Goal: Transaction & Acquisition: Purchase product/service

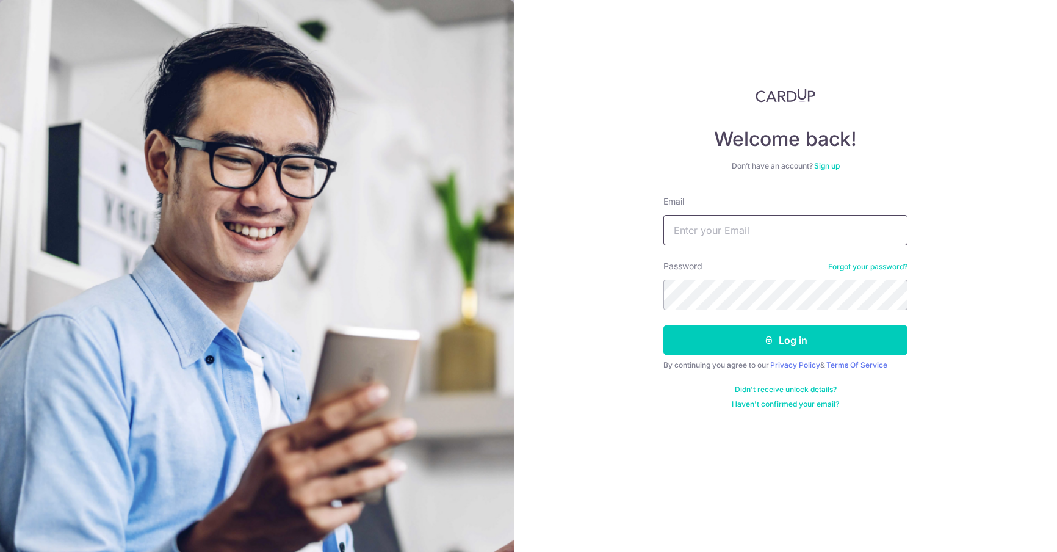
click at [692, 229] on input "Email" at bounding box center [786, 230] width 244 height 31
type input "weileong_ong@yahoo.com.sg"
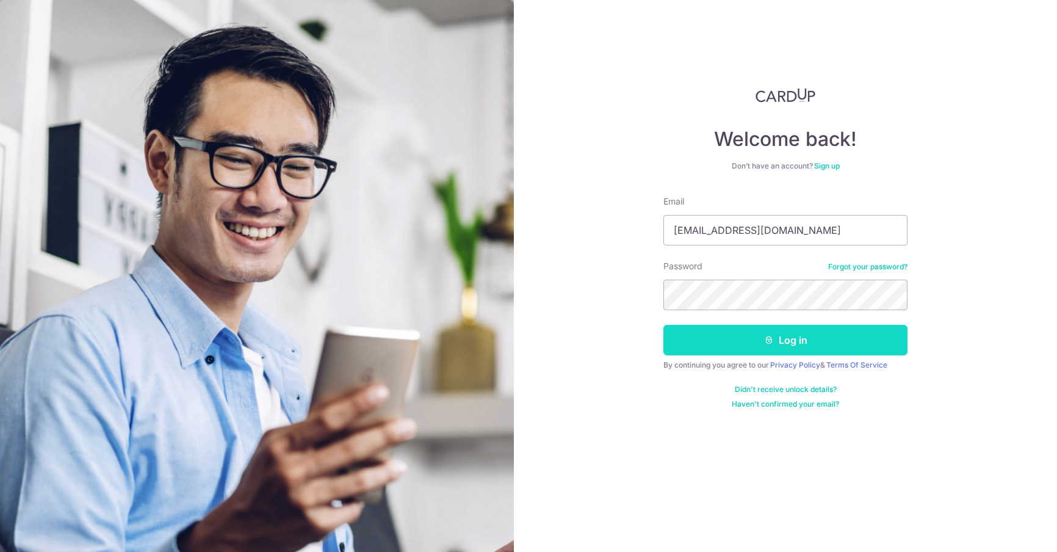
click at [782, 335] on button "Log in" at bounding box center [786, 340] width 244 height 31
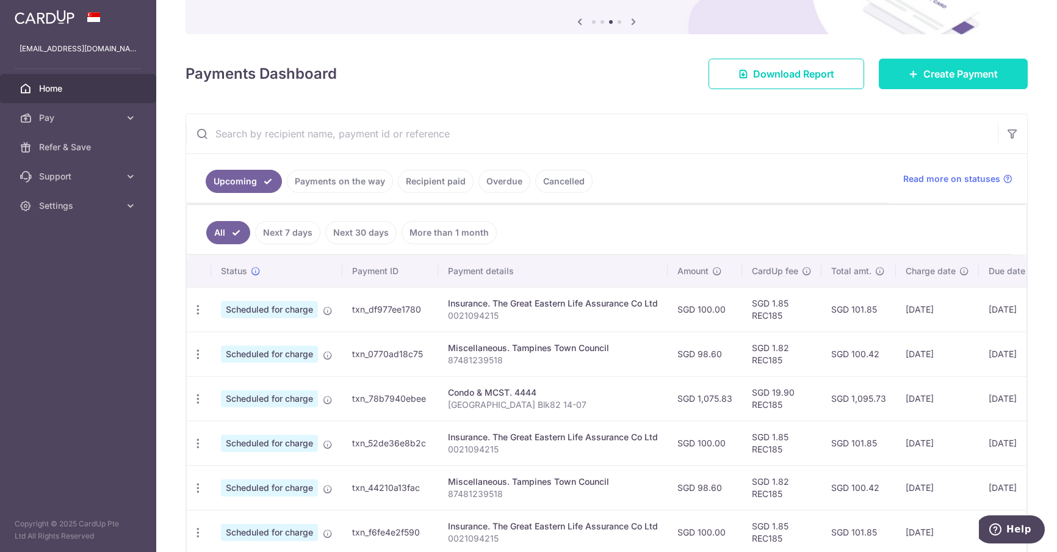
click at [939, 71] on span "Create Payment" at bounding box center [961, 74] width 74 height 15
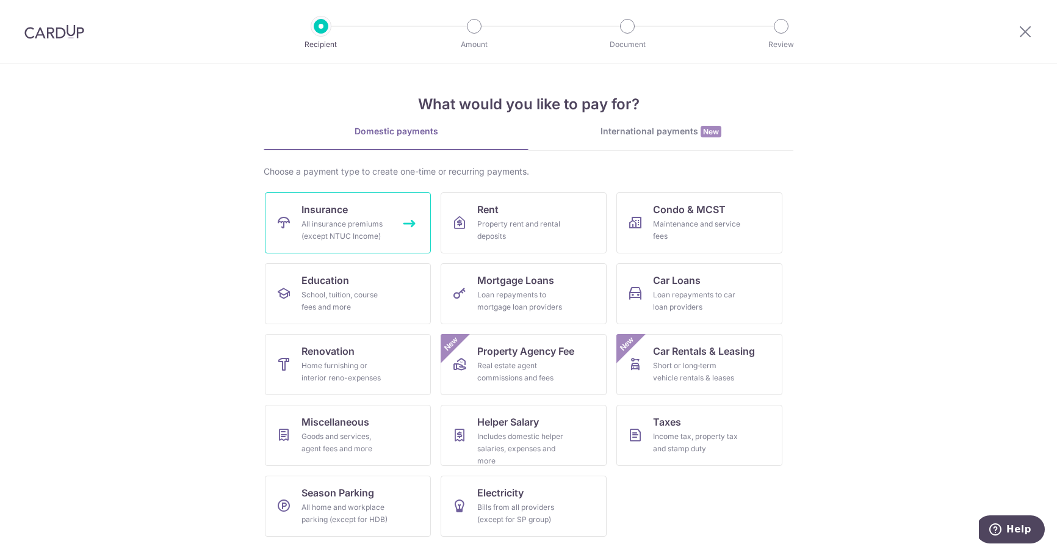
click at [365, 230] on div "All insurance premiums (except NTUC Income)" at bounding box center [346, 230] width 88 height 24
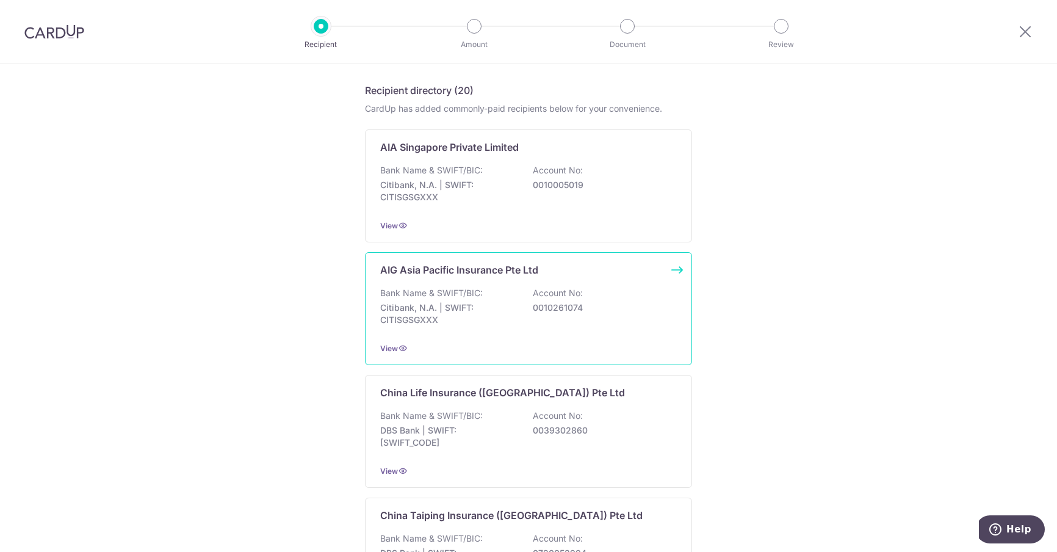
scroll to position [183, 0]
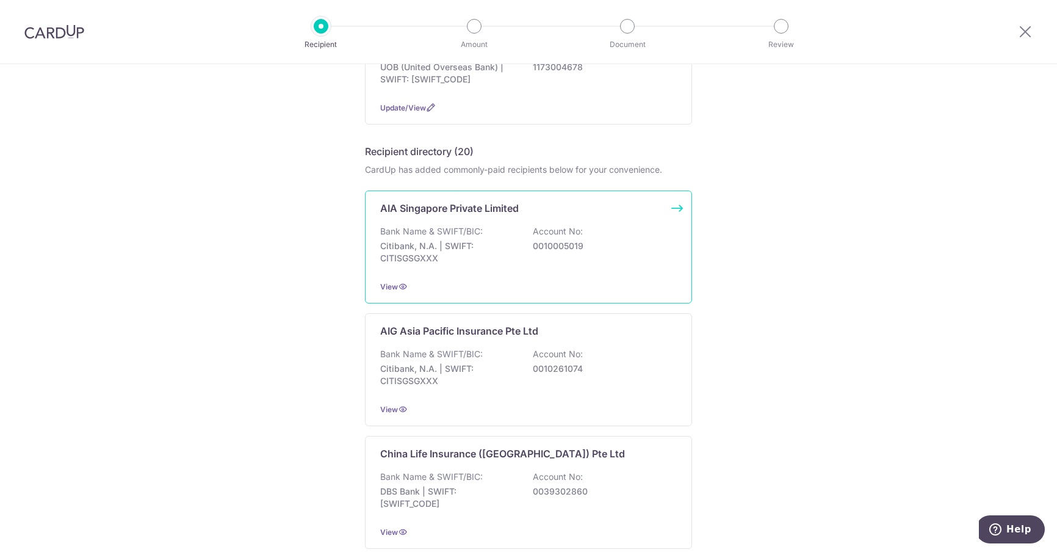
drag, startPoint x: 528, startPoint y: 248, endPoint x: 578, endPoint y: 248, distance: 50.1
click at [578, 248] on div "Bank Name & SWIFT/BIC: Citibank, N.A. | SWIFT: CITISGSGXXX Account No: 00100050…" at bounding box center [528, 247] width 297 height 45
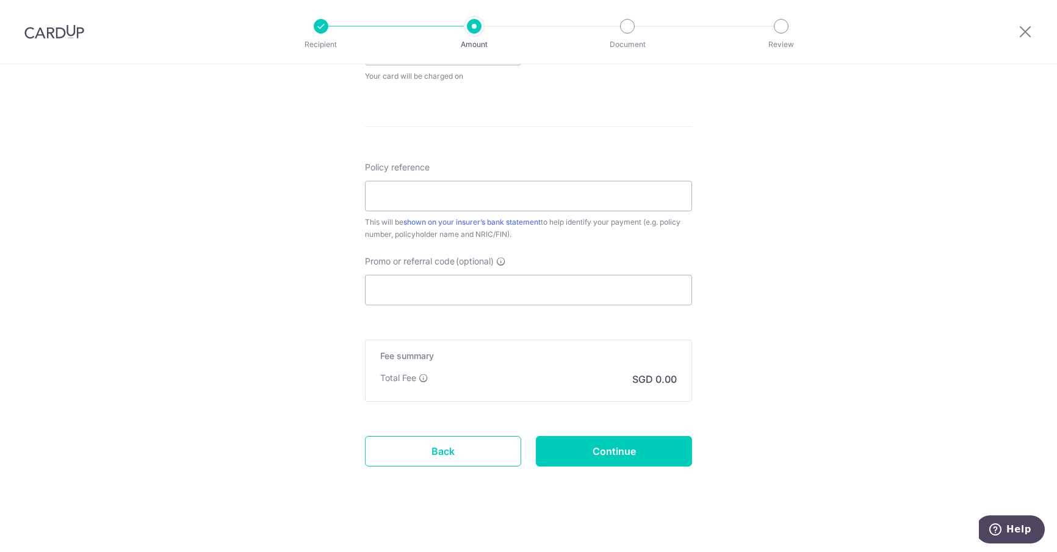
scroll to position [617, 0]
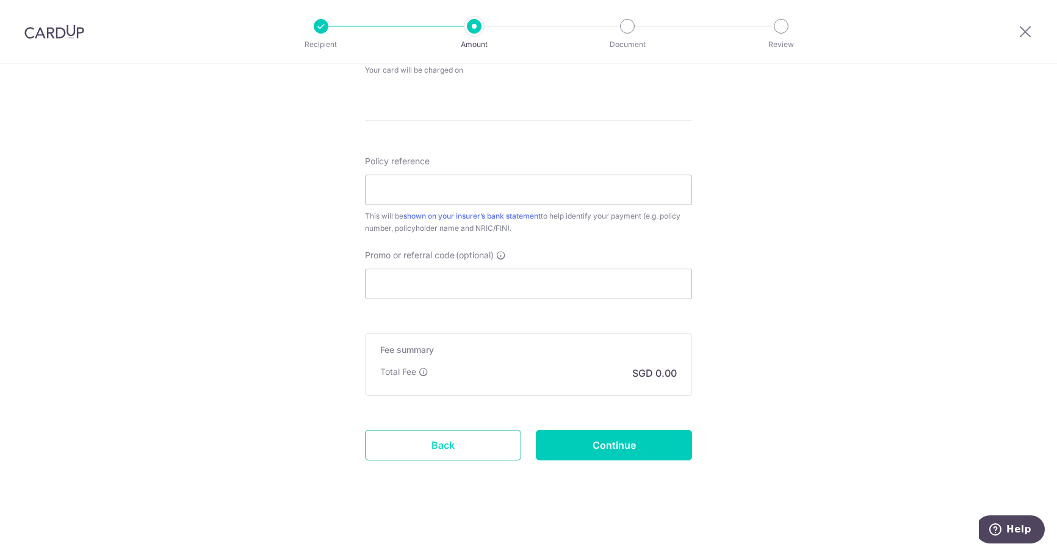
click at [424, 444] on link "Back" at bounding box center [443, 445] width 156 height 31
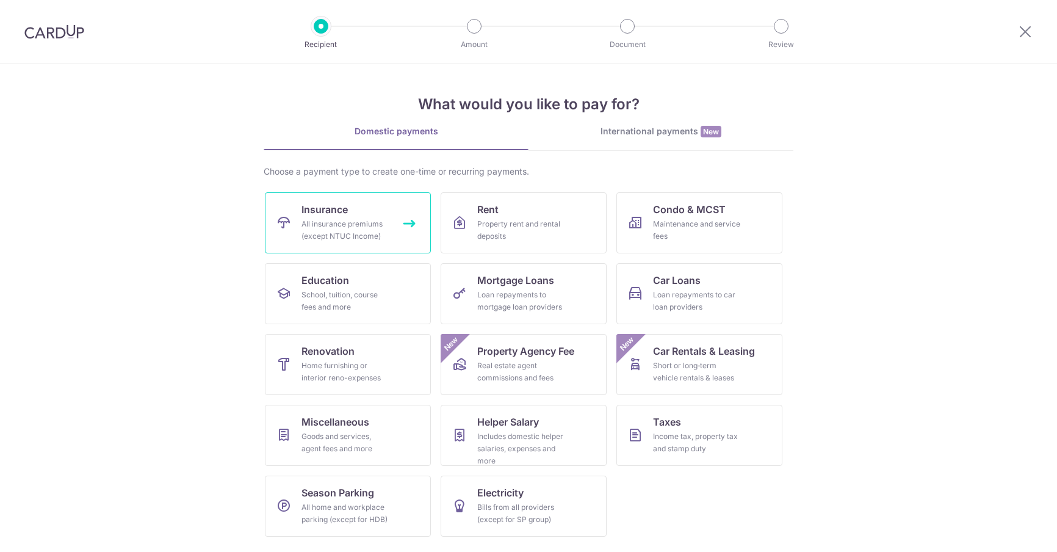
click at [323, 217] on link "Insurance All insurance premiums (except NTUC Income)" at bounding box center [348, 222] width 166 height 61
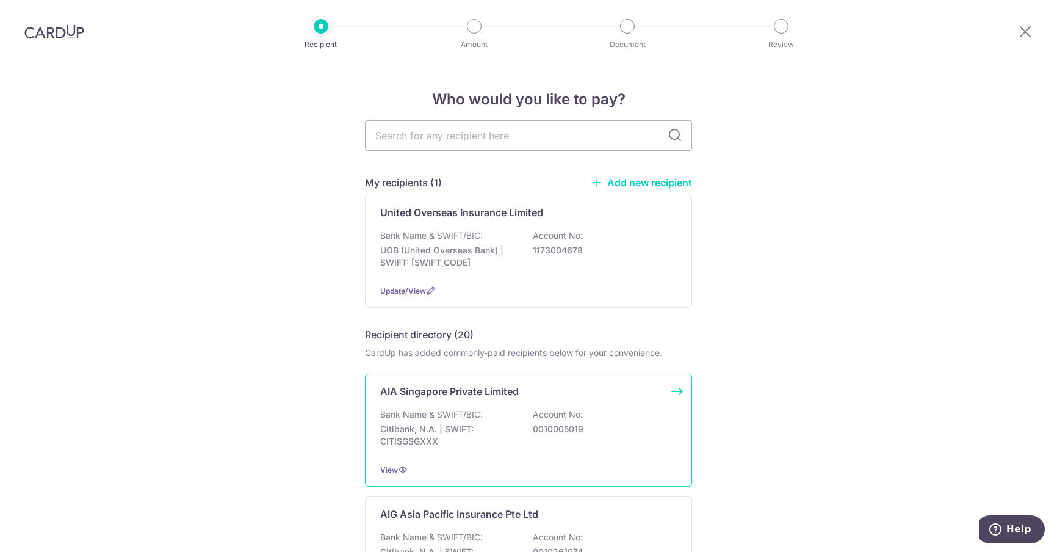
drag, startPoint x: 584, startPoint y: 428, endPoint x: 530, endPoint y: 434, distance: 54.1
click at [533, 434] on p "0010005019" at bounding box center [601, 429] width 137 height 12
copy p "0010005019"
